Goal: Information Seeking & Learning: Find specific fact

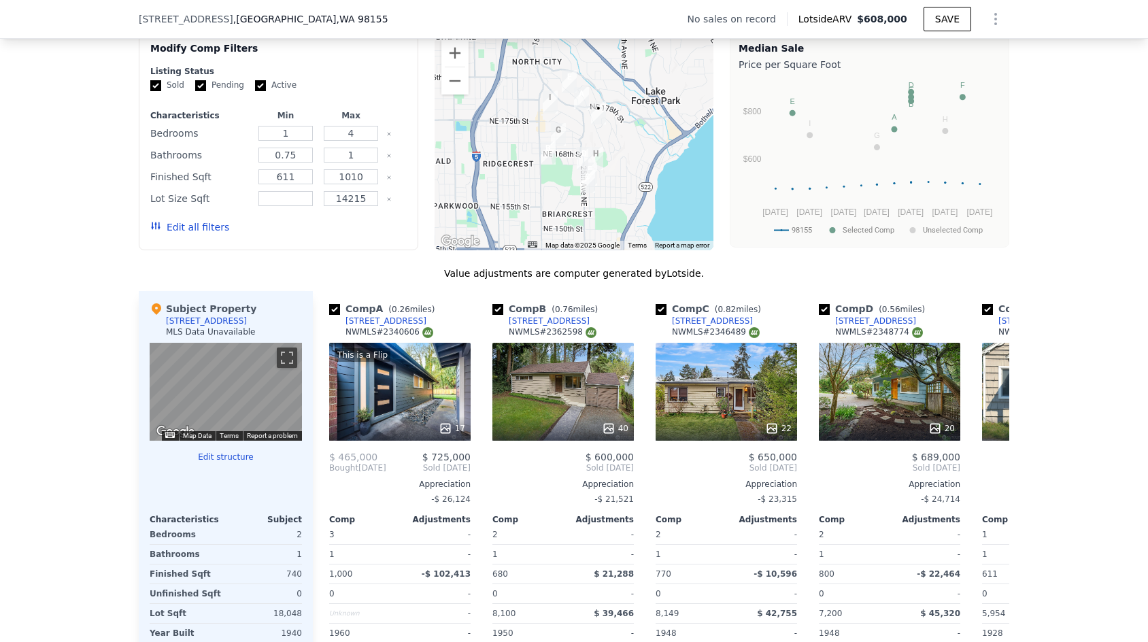
scroll to position [1219, 0]
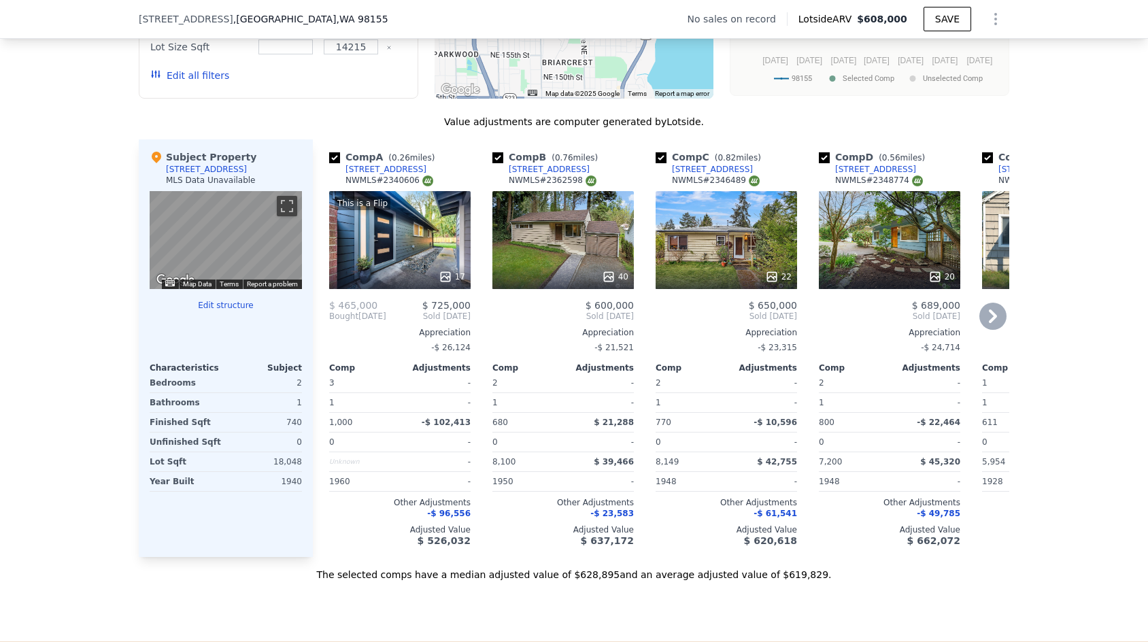
click at [531, 175] on div "[STREET_ADDRESS]" at bounding box center [549, 169] width 81 height 11
click at [686, 175] on div "[STREET_ADDRESS]" at bounding box center [712, 169] width 81 height 11
click at [863, 175] on div "16334 25th Ave NE" at bounding box center [875, 169] width 81 height 11
click at [545, 250] on div "40" at bounding box center [562, 240] width 141 height 98
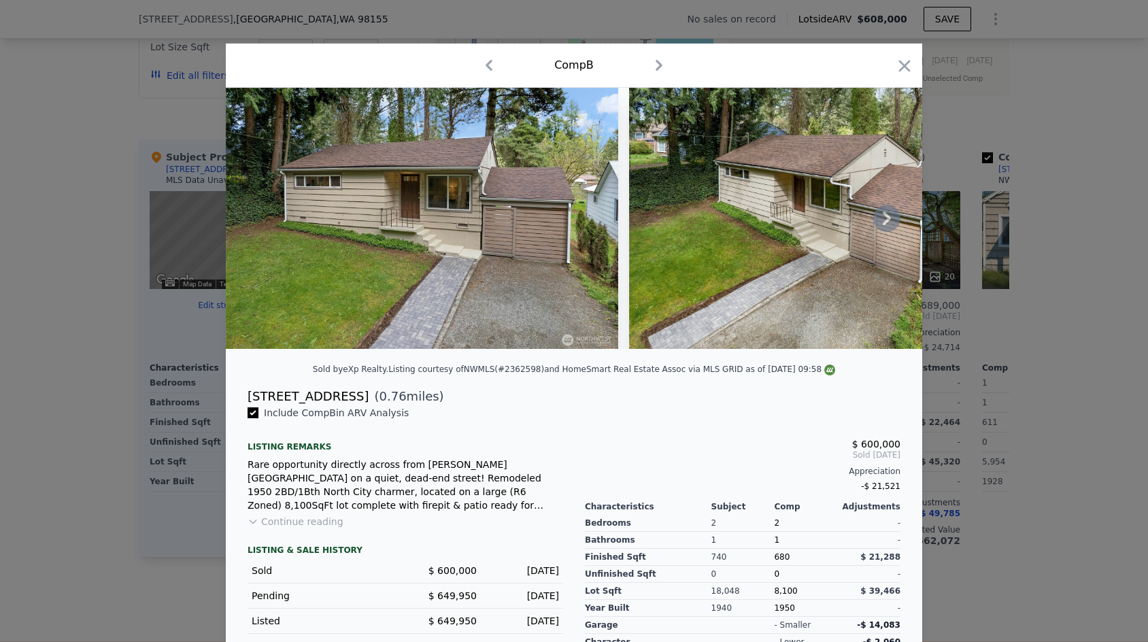
click at [879, 224] on icon at bounding box center [886, 218] width 27 height 27
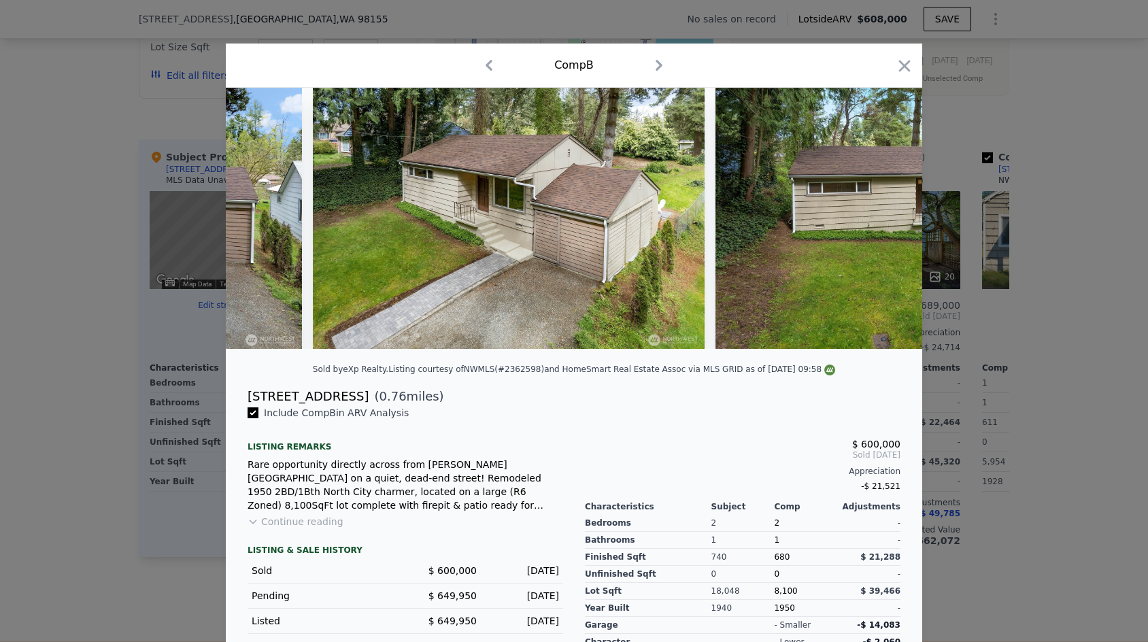
scroll to position [0, 326]
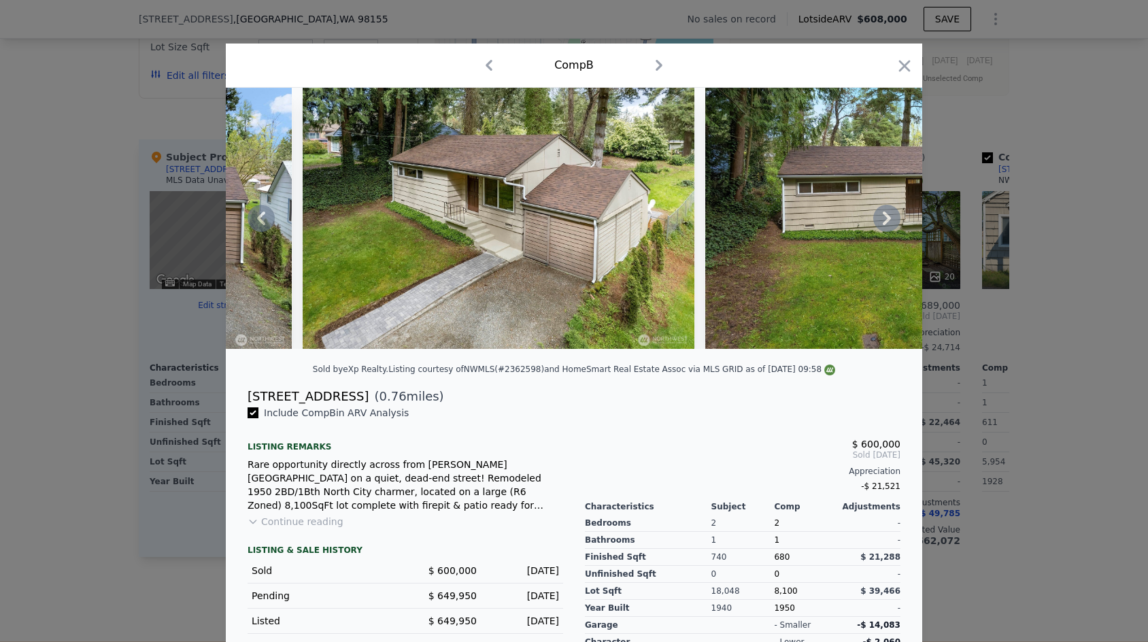
click at [879, 224] on icon at bounding box center [886, 218] width 27 height 27
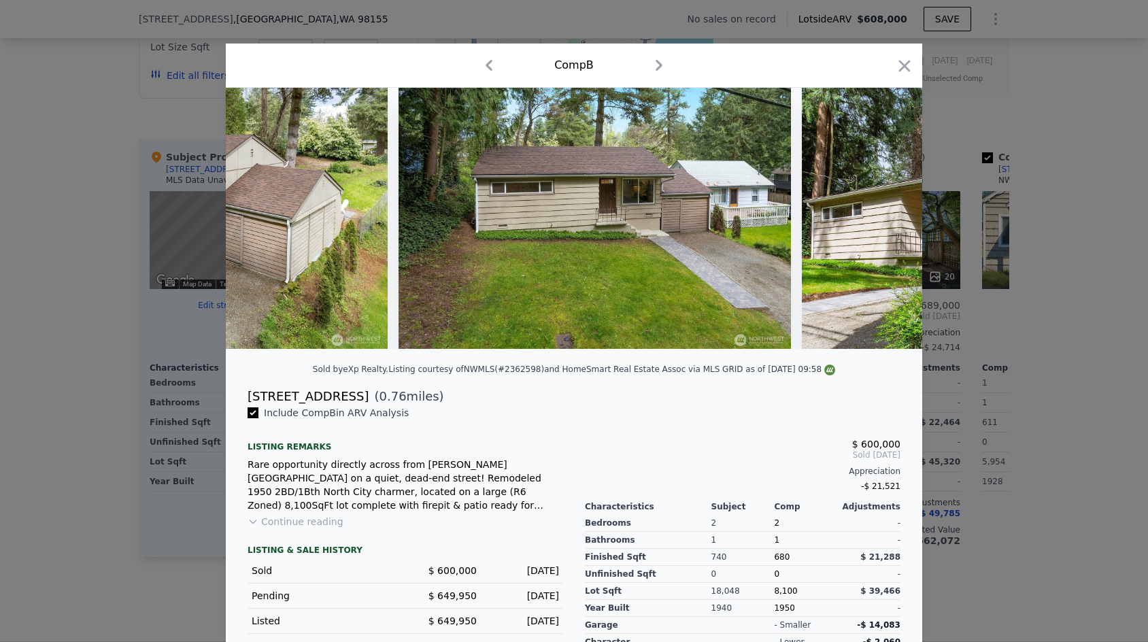
scroll to position [0, 653]
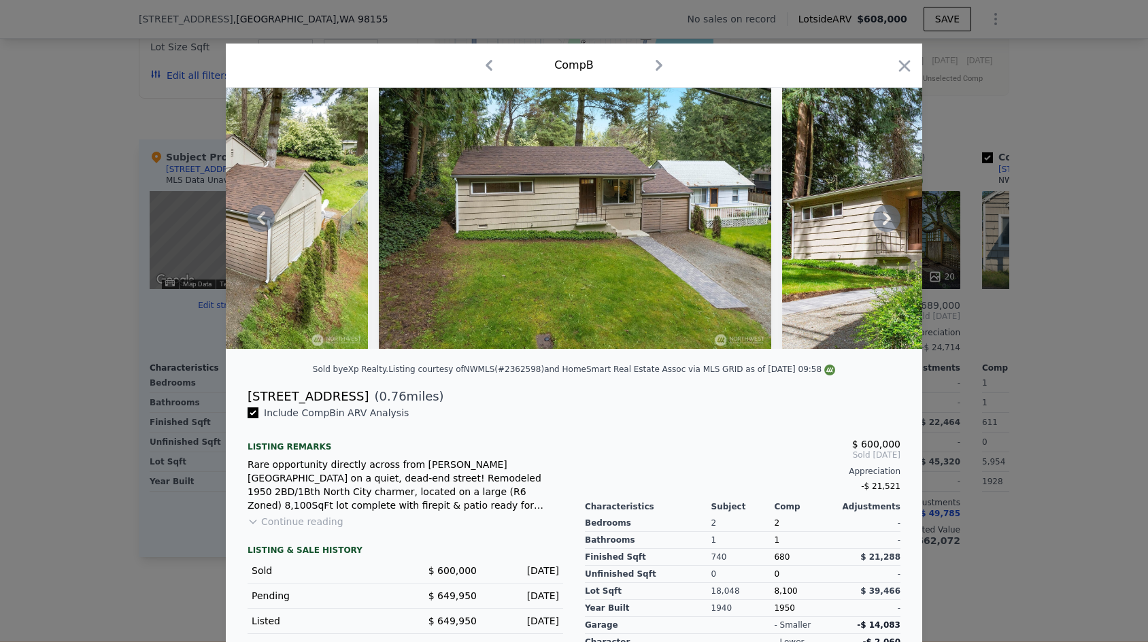
click at [879, 224] on icon at bounding box center [886, 218] width 27 height 27
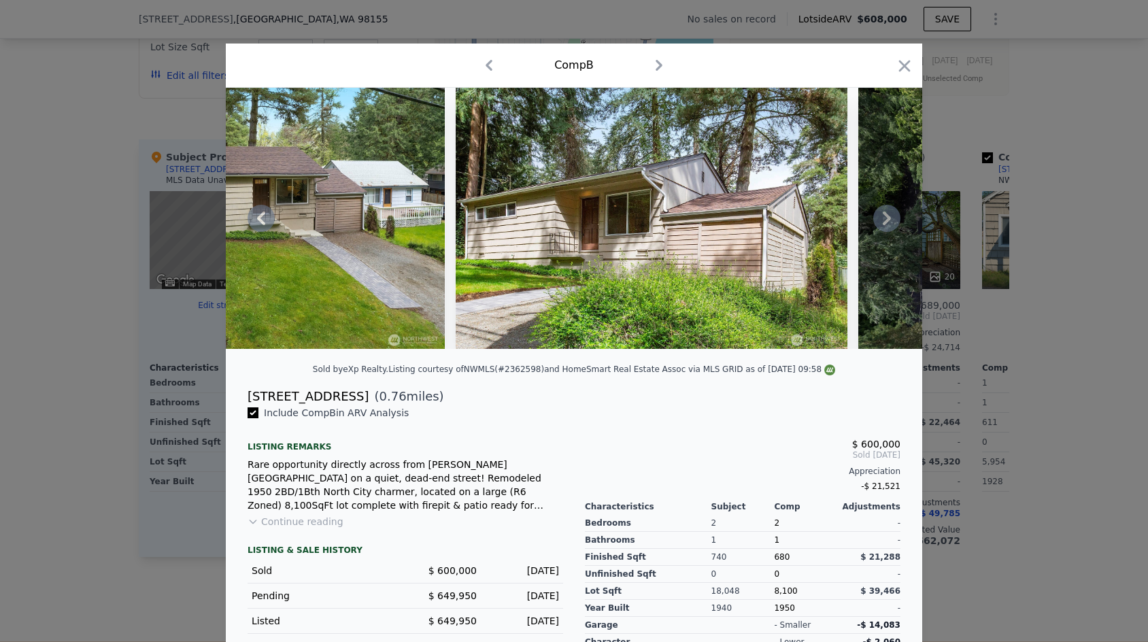
click at [879, 224] on icon at bounding box center [886, 218] width 27 height 27
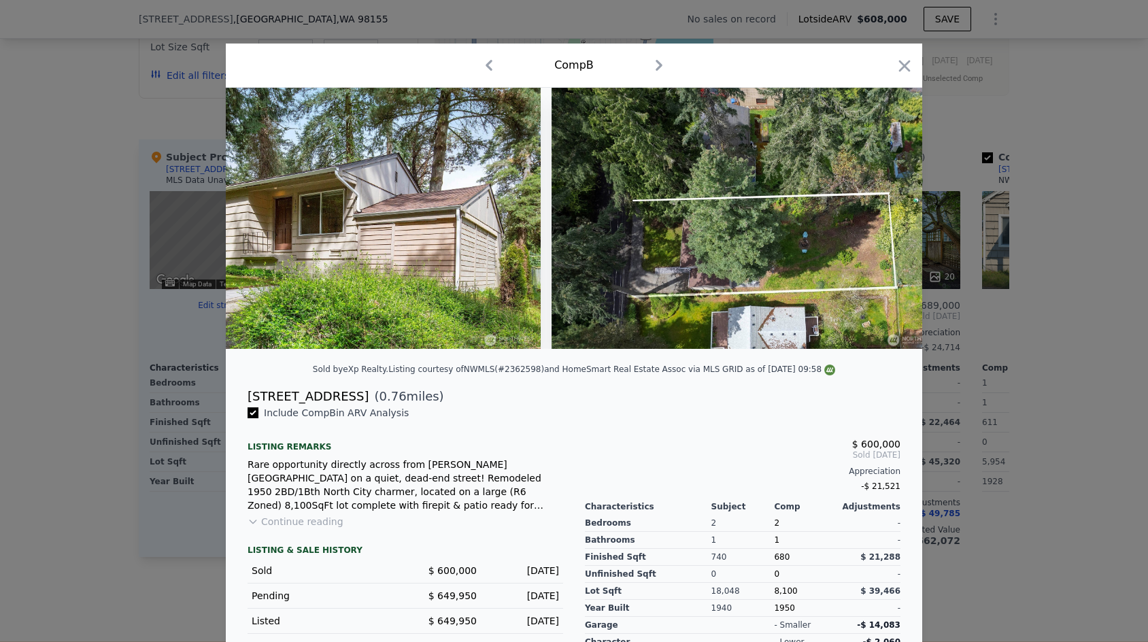
scroll to position [0, 1306]
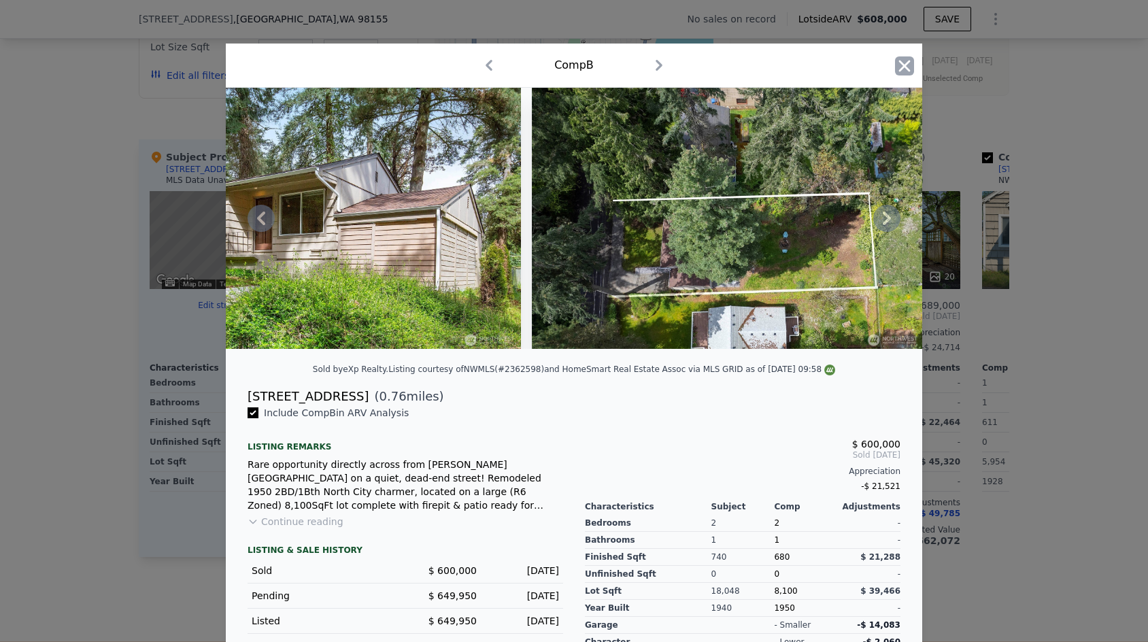
click at [900, 63] on icon "button" at bounding box center [904, 65] width 19 height 19
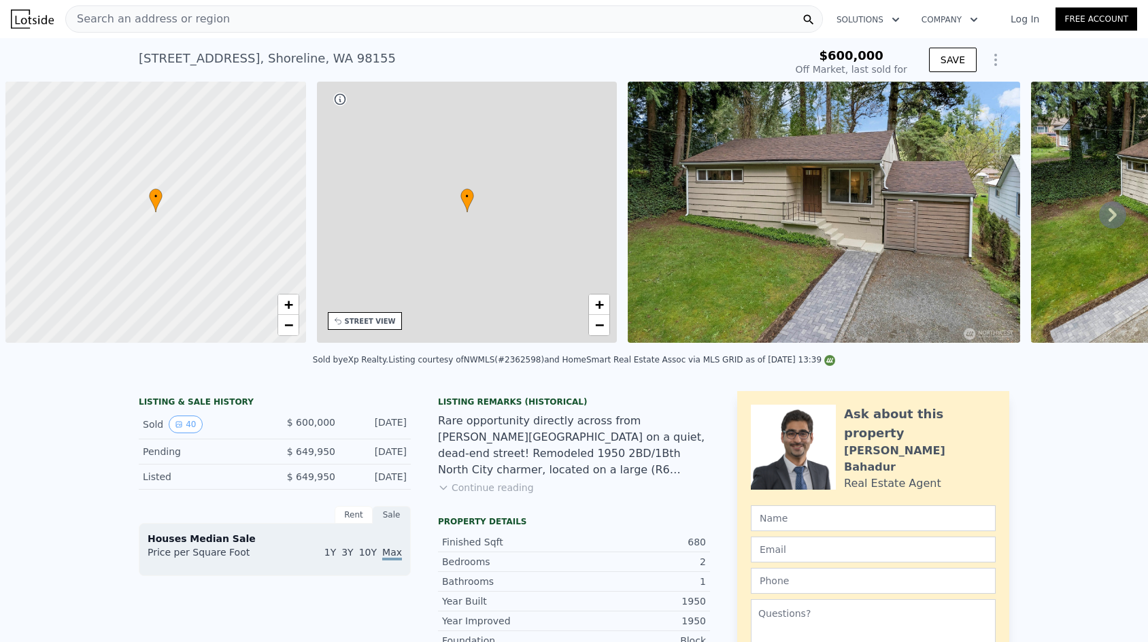
type input "-$ 637,452"
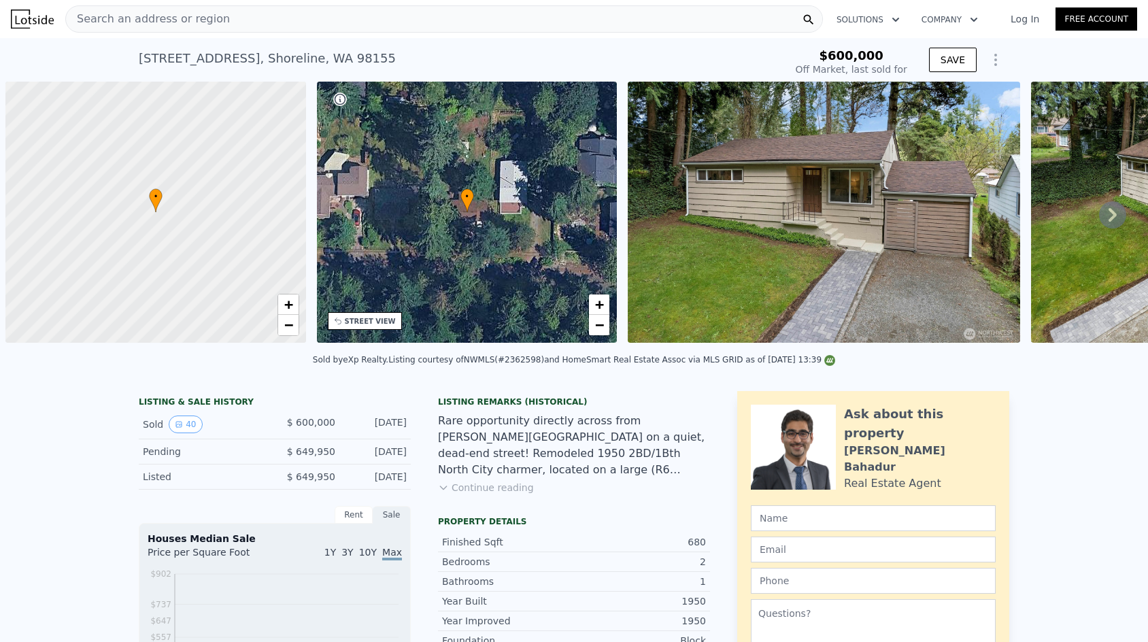
scroll to position [0, 5]
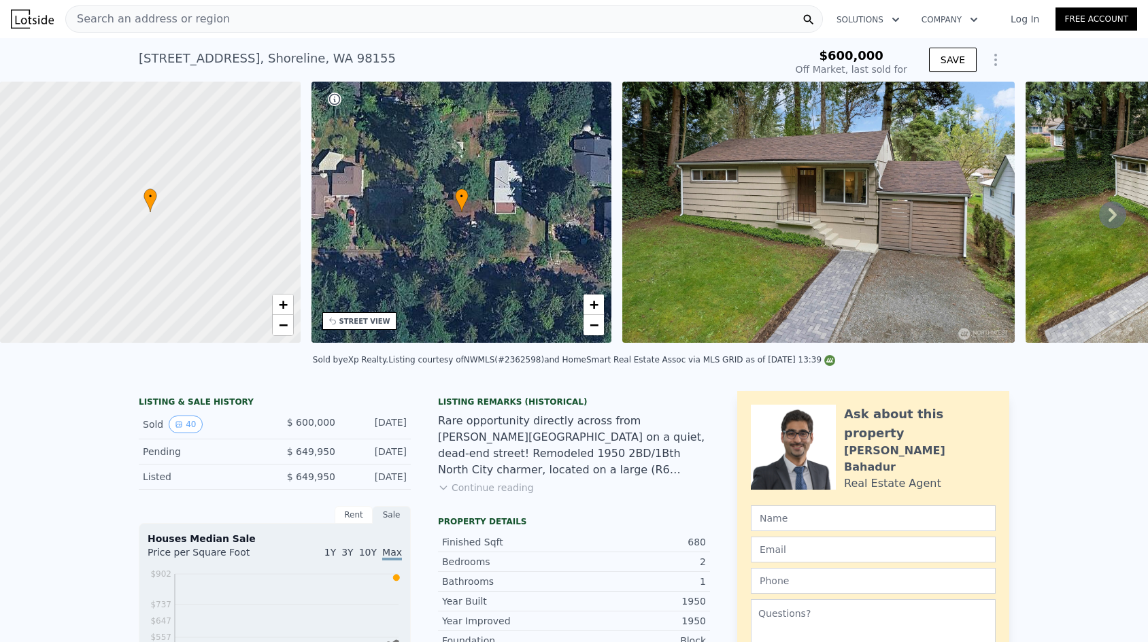
type input "$ 573,000"
type input "-$ 106,164"
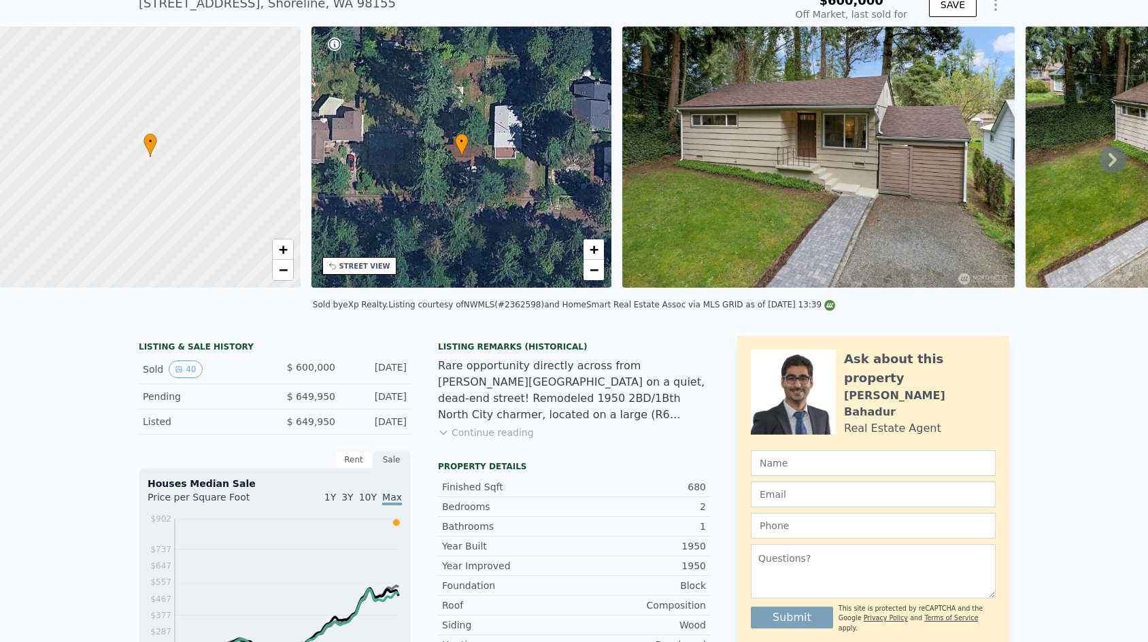
scroll to position [0, 0]
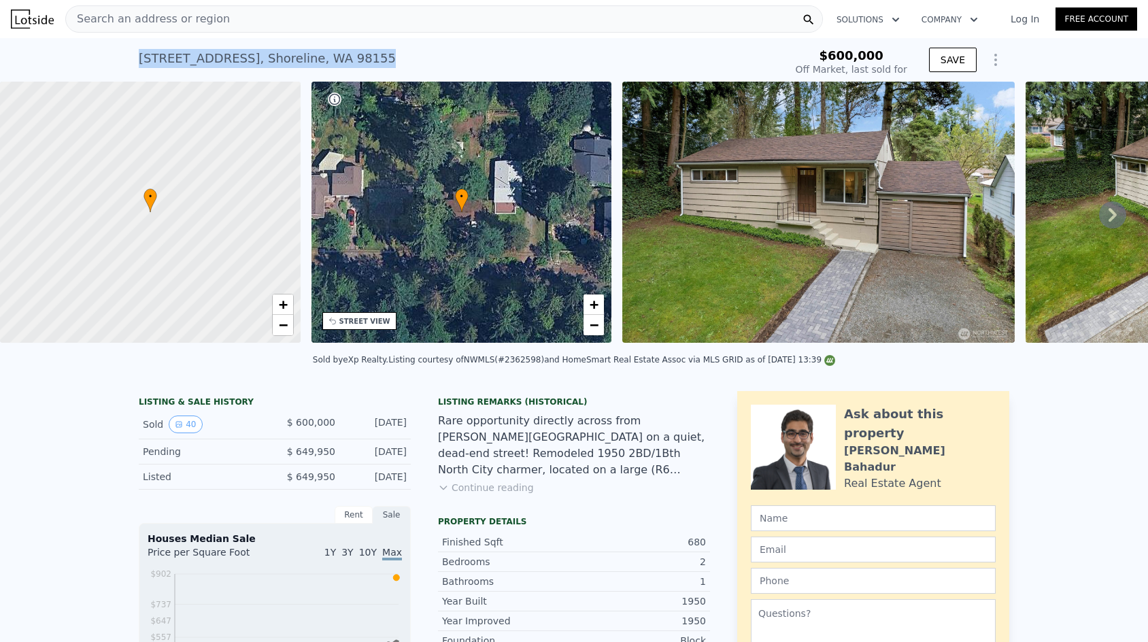
drag, startPoint x: 359, startPoint y: 55, endPoint x: 126, endPoint y: 49, distance: 233.4
click at [126, 49] on div "1550 NE 165th St , Shoreline , WA 98155 Sold May 2025 for $600k $600,000 Off Ma…" at bounding box center [574, 60] width 1148 height 44
copy div "1550 NE 165th St , Shoreline , WA 98155"
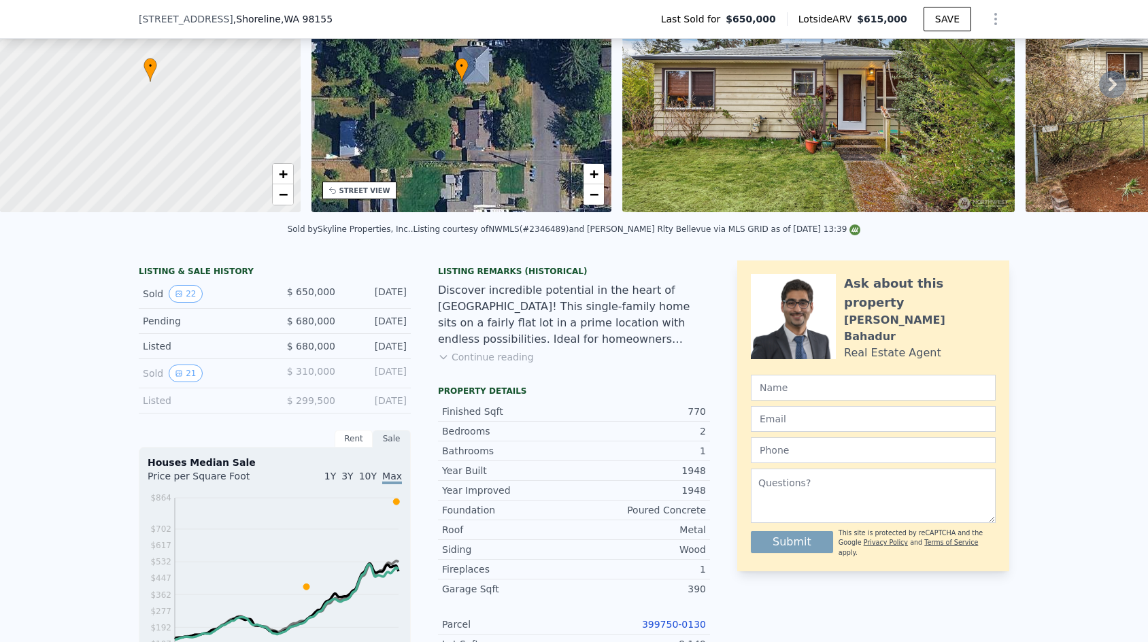
scroll to position [403, 0]
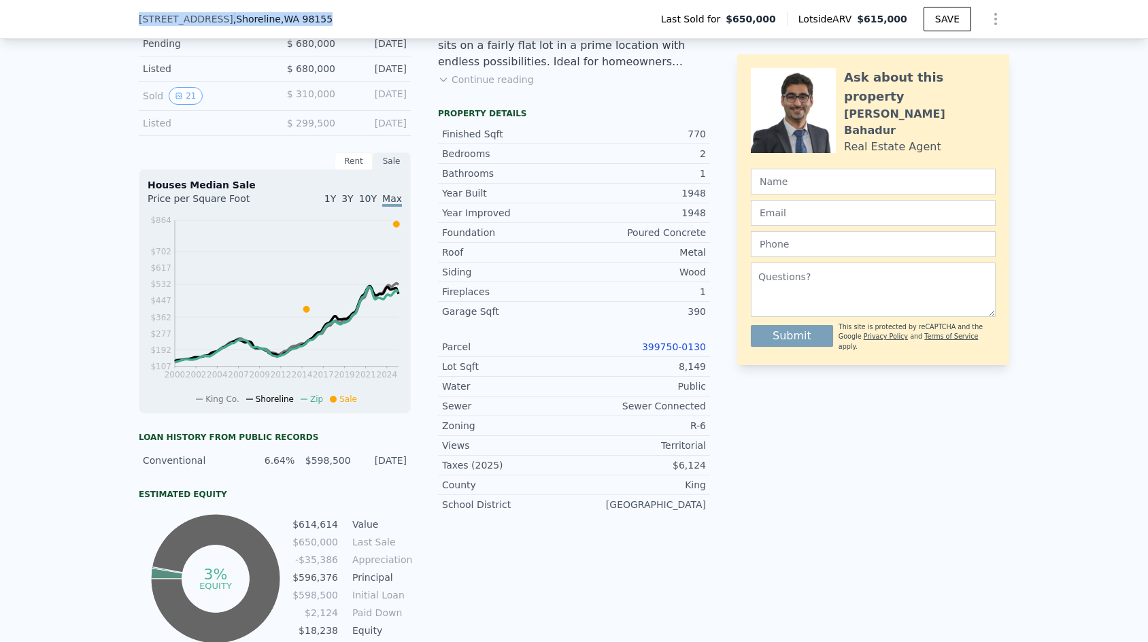
drag, startPoint x: 315, startPoint y: 21, endPoint x: 124, endPoint y: 17, distance: 190.5
click at [124, 17] on div "[STREET_ADDRESS] Last Sold for $650,000 Lotside ARV $615,000 SAVE" at bounding box center [574, 19] width 1148 height 39
copy div "[STREET_ADDRESS]"
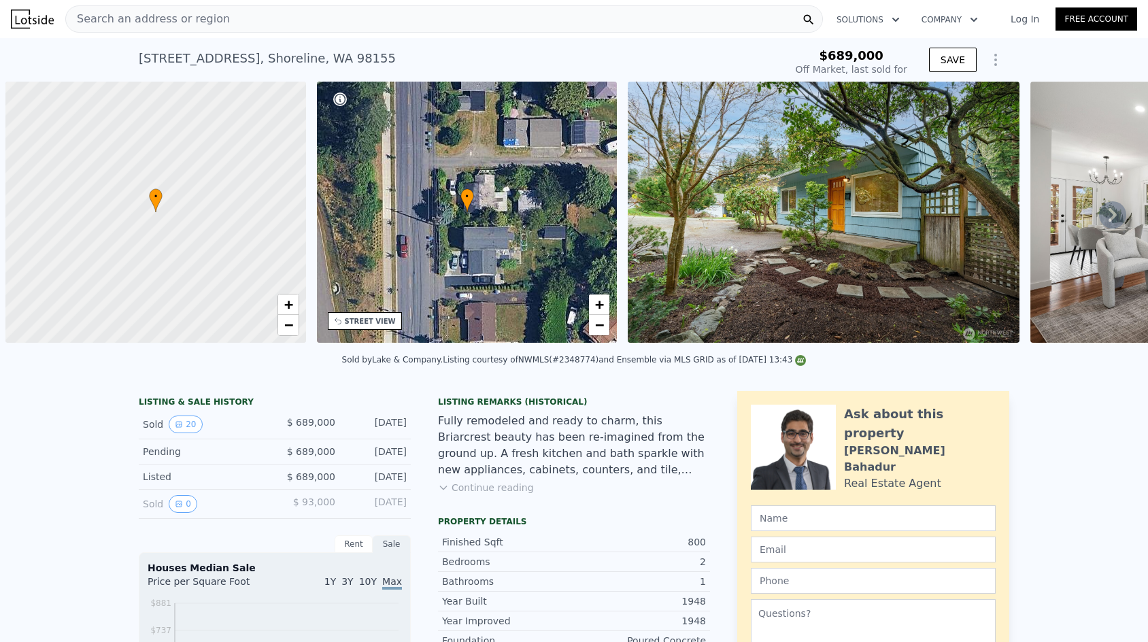
scroll to position [0, 5]
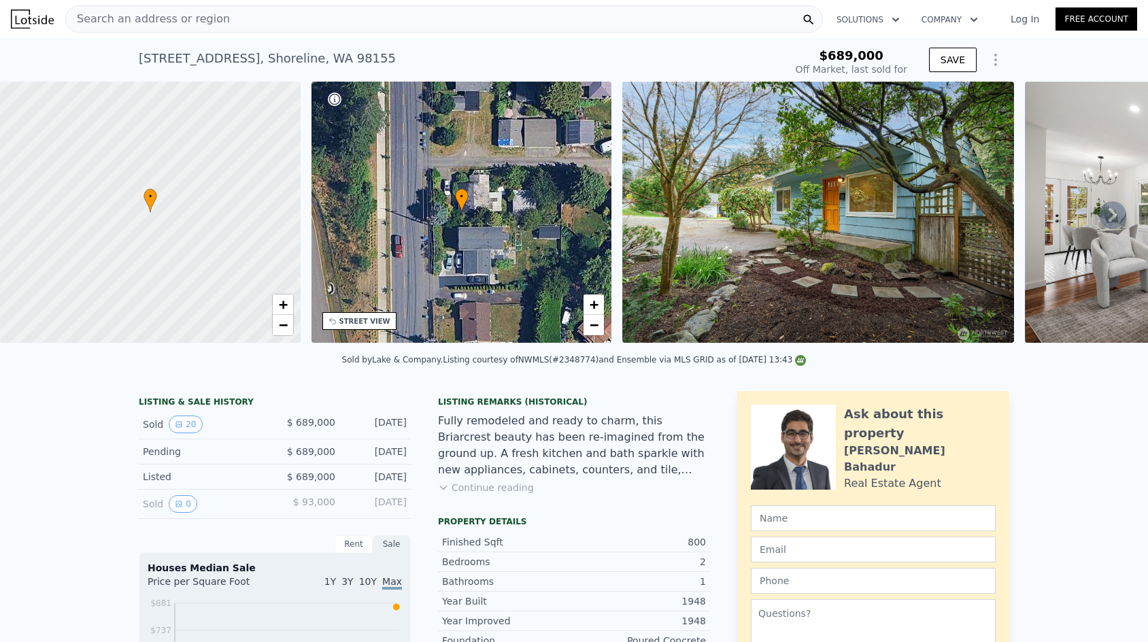
type input "$ 651,000"
type input "-$ 125,762"
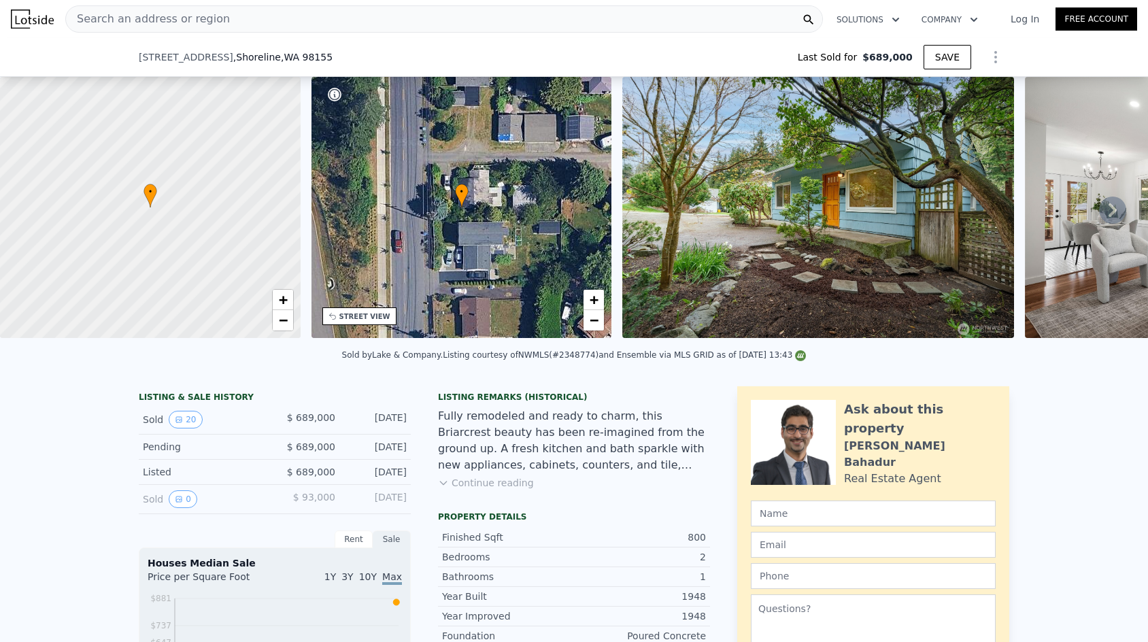
scroll to position [199, 0]
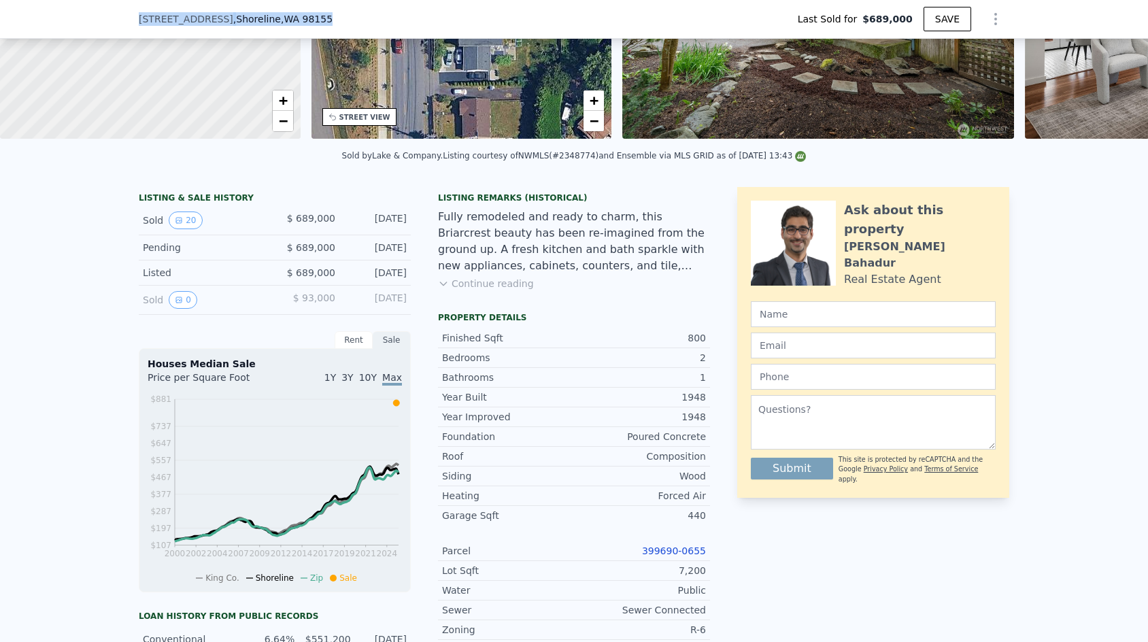
drag, startPoint x: 318, startPoint y: 20, endPoint x: 130, endPoint y: 19, distance: 188.4
click at [130, 19] on div "16334 25th Ave NE , Shoreline , WA 98155 Last Sold for $689,000 SAVE" at bounding box center [574, 19] width 1148 height 39
copy div "16334 25th Ave NE , Shoreline , WA 98155"
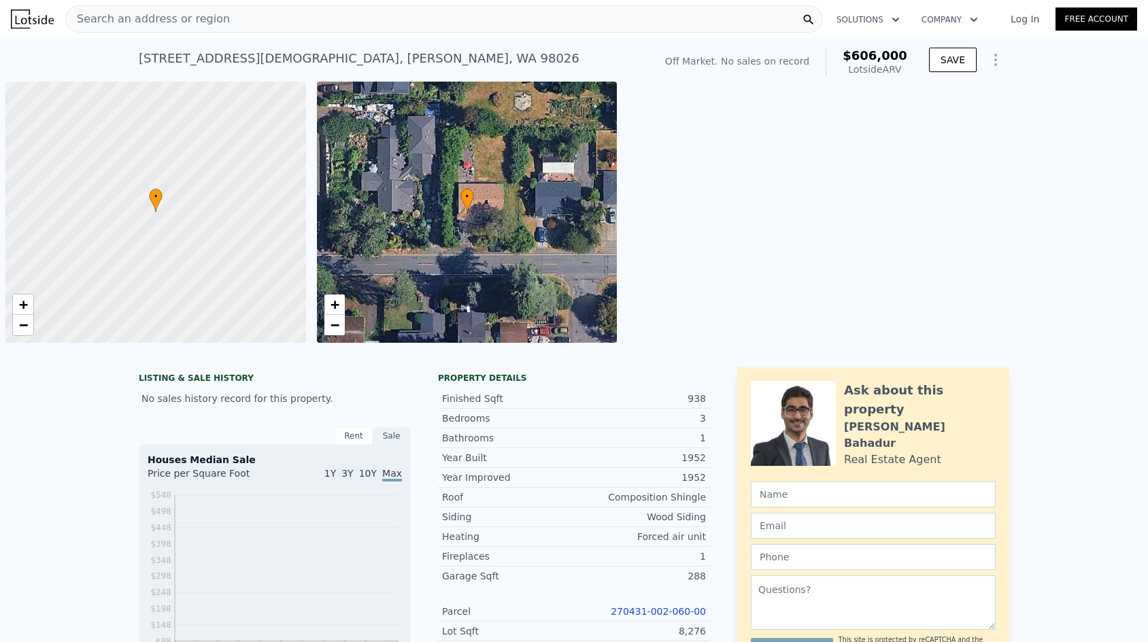
click at [225, 18] on div "Search an address or region" at bounding box center [444, 18] width 758 height 27
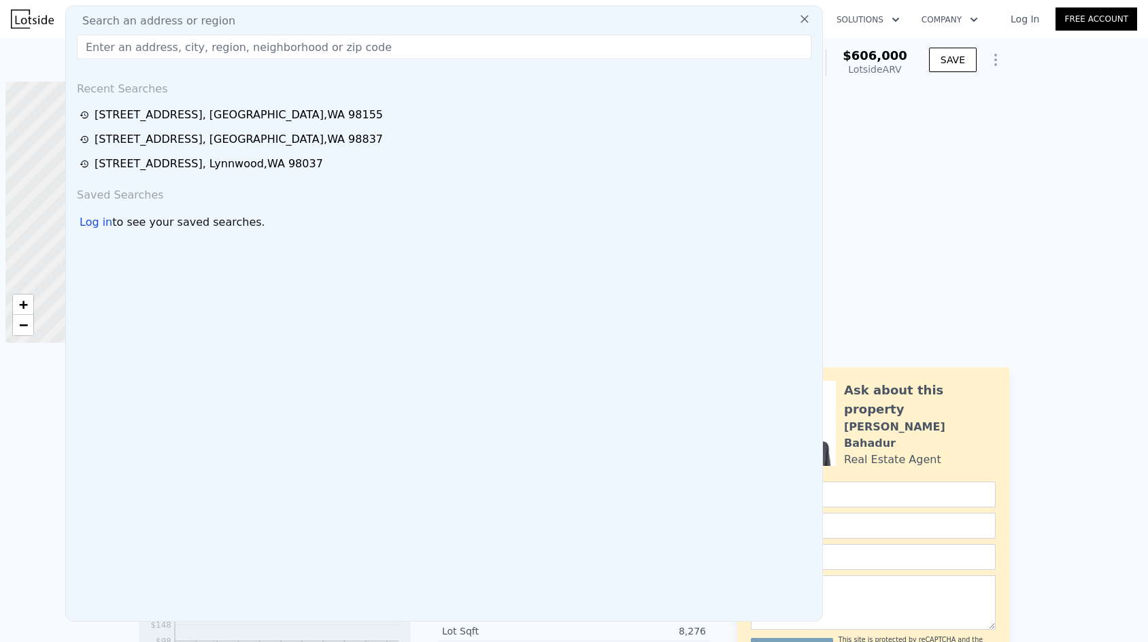
type input "[STREET_ADDRESS]"
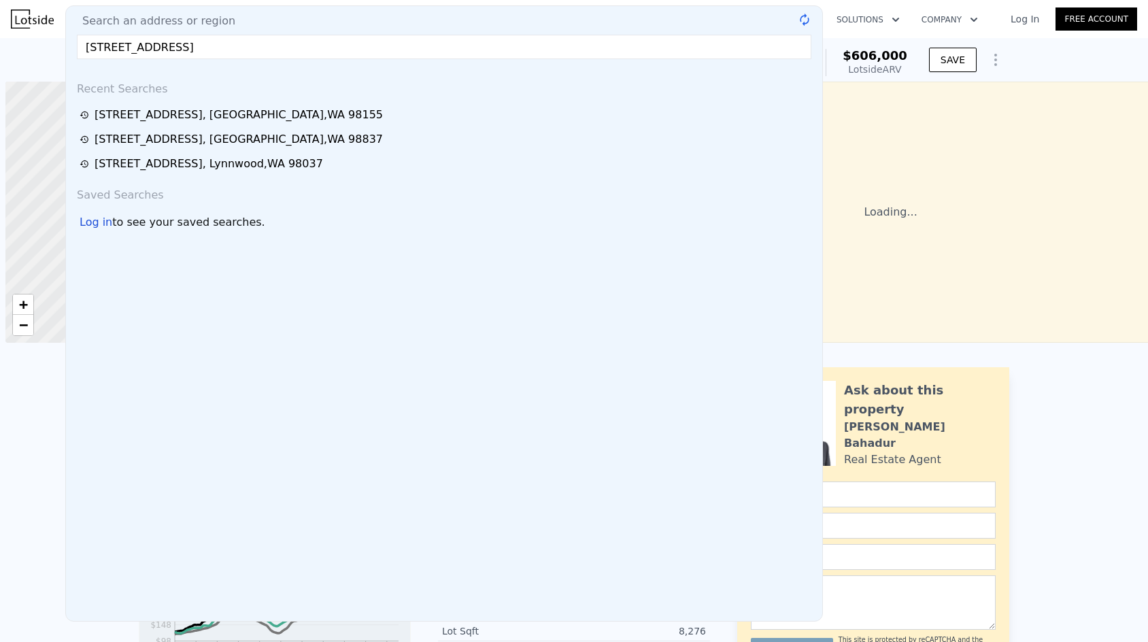
scroll to position [0, 5]
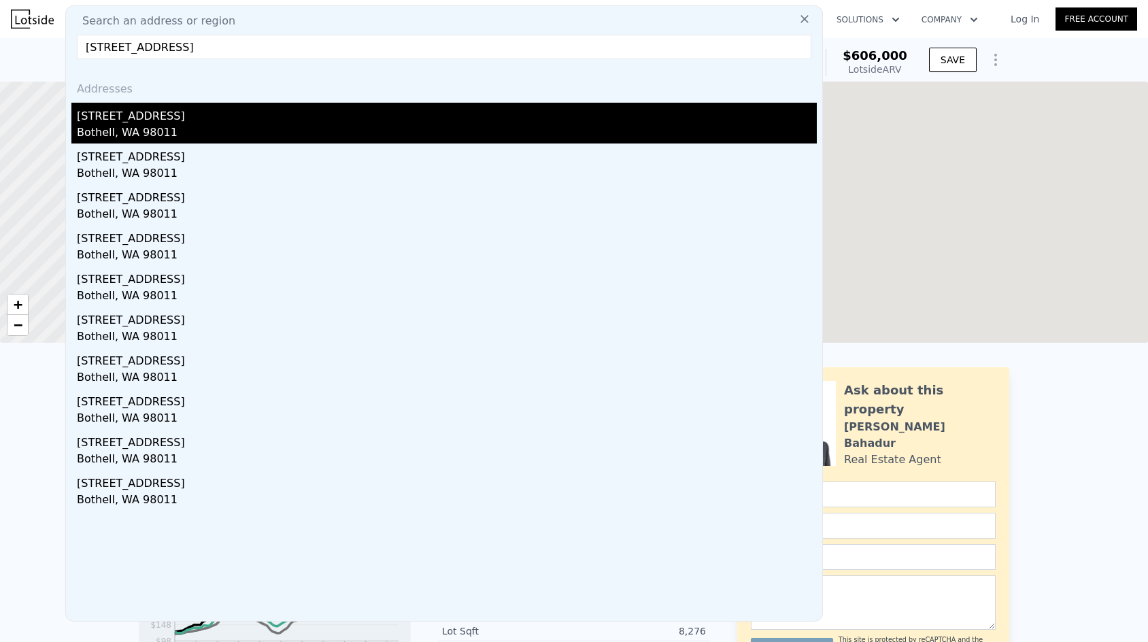
click at [126, 129] on div "Bothell, WA 98011" at bounding box center [447, 133] width 740 height 19
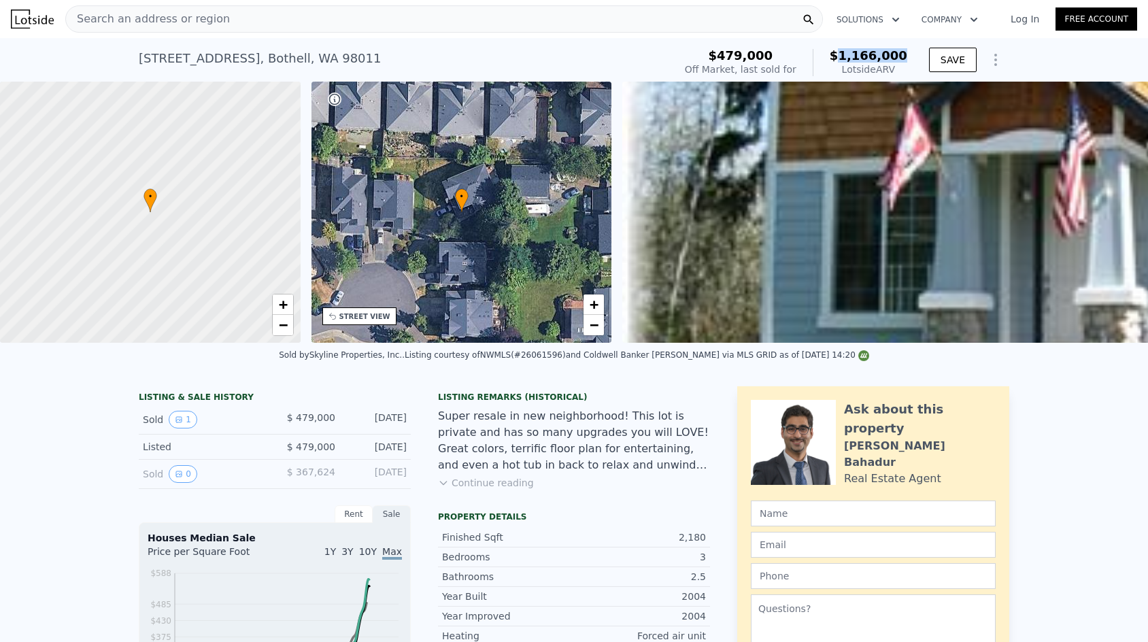
drag, startPoint x: 849, startPoint y: 51, endPoint x: 909, endPoint y: 52, distance: 59.9
click at [909, 53] on div "$479,000 Off Market, last sold for $1,166,000 Lotside ARV" at bounding box center [795, 63] width 233 height 38
copy span "1,166,000"
